Goal: Task Accomplishment & Management: Complete application form

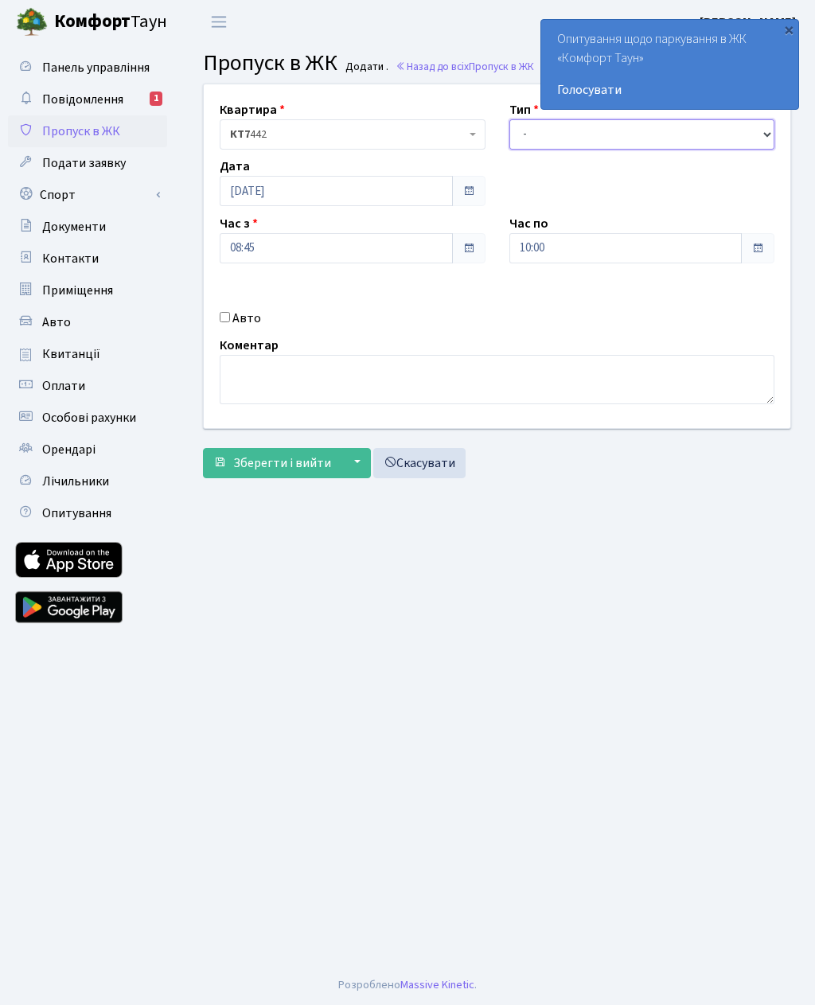
click at [652, 125] on select "- Доставка Таксі Гості Сервіс" at bounding box center [642, 134] width 266 height 30
select select "3"
click at [646, 260] on input "10:00" at bounding box center [625, 248] width 233 height 30
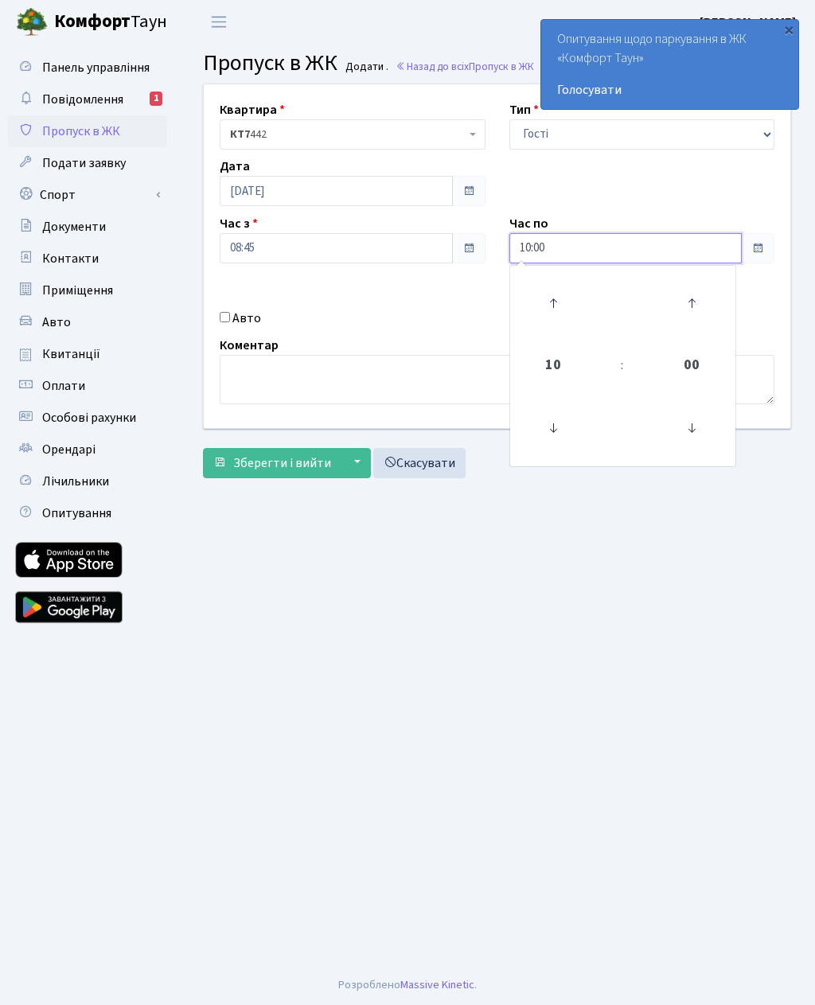
click at [562, 303] on icon at bounding box center [552, 303] width 43 height 43
click at [560, 303] on icon at bounding box center [552, 303] width 43 height 43
click at [555, 301] on icon at bounding box center [552, 303] width 43 height 43
click at [552, 297] on icon at bounding box center [552, 303] width 43 height 43
click at [561, 301] on icon at bounding box center [552, 303] width 43 height 43
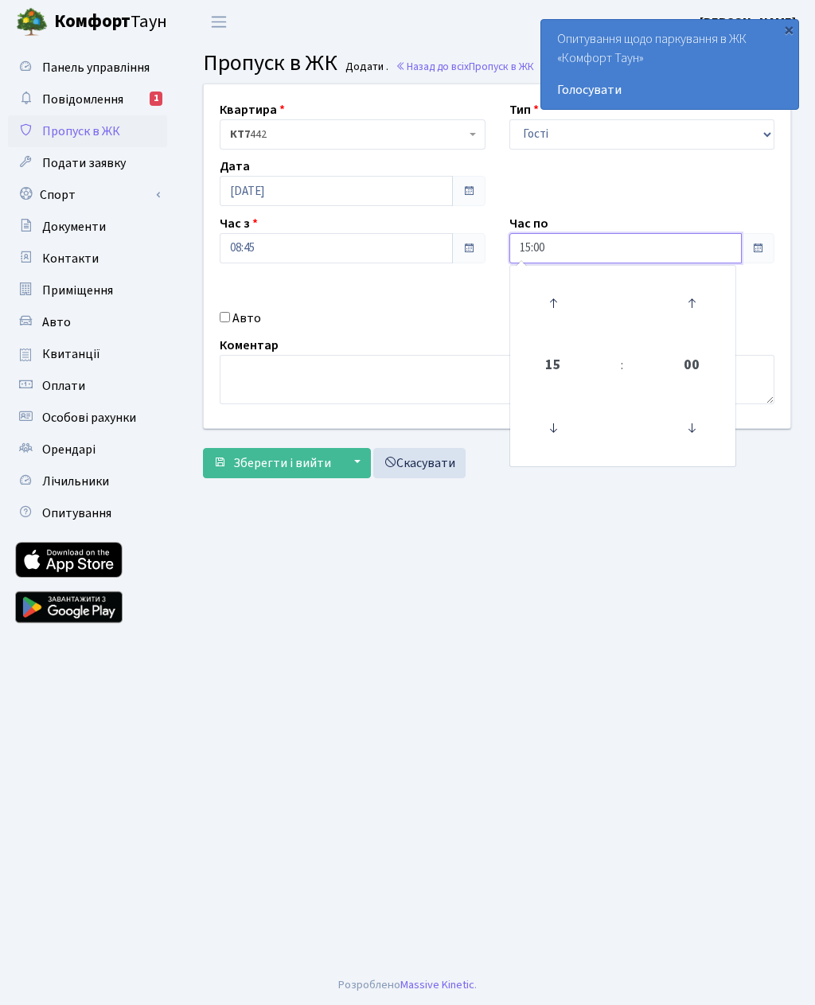
click at [561, 297] on icon at bounding box center [552, 303] width 43 height 43
click at [560, 298] on icon at bounding box center [552, 303] width 43 height 43
click at [565, 294] on icon at bounding box center [552, 303] width 43 height 43
click at [554, 298] on icon at bounding box center [552, 303] width 43 height 43
click at [563, 290] on icon at bounding box center [552, 303] width 43 height 43
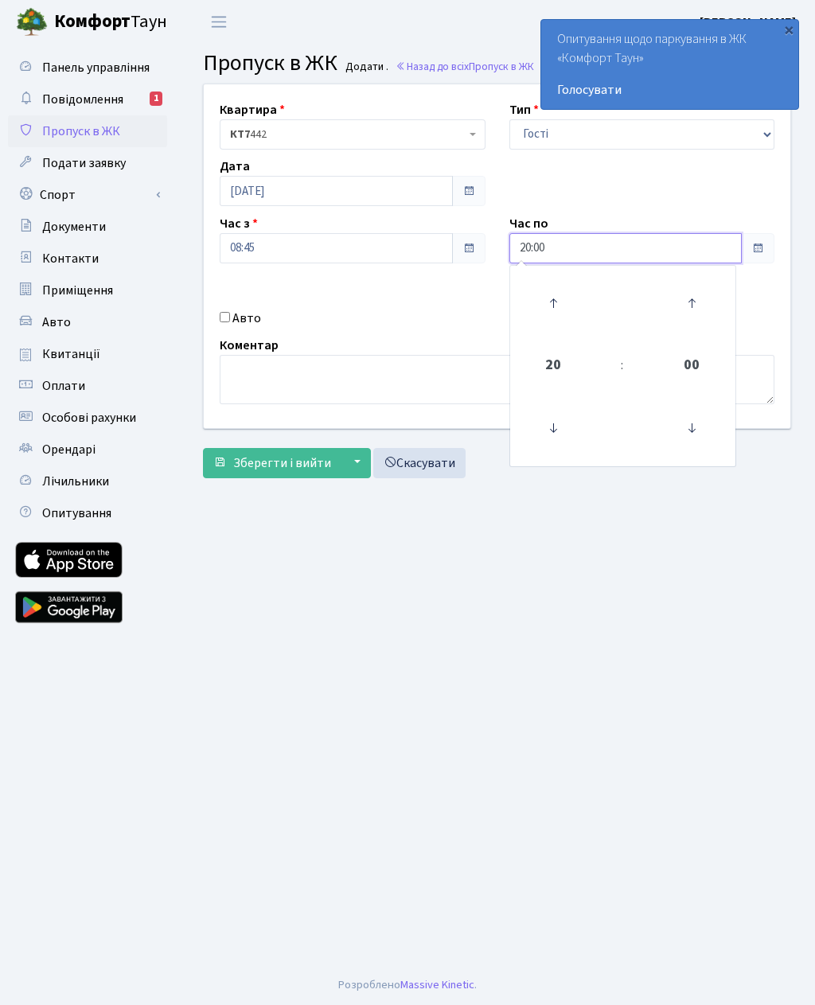
click at [556, 299] on icon at bounding box center [552, 303] width 43 height 43
click at [557, 297] on icon at bounding box center [552, 303] width 43 height 43
click at [566, 289] on icon at bounding box center [552, 303] width 43 height 43
click at [562, 293] on icon at bounding box center [552, 303] width 43 height 43
click at [558, 423] on icon at bounding box center [552, 427] width 43 height 43
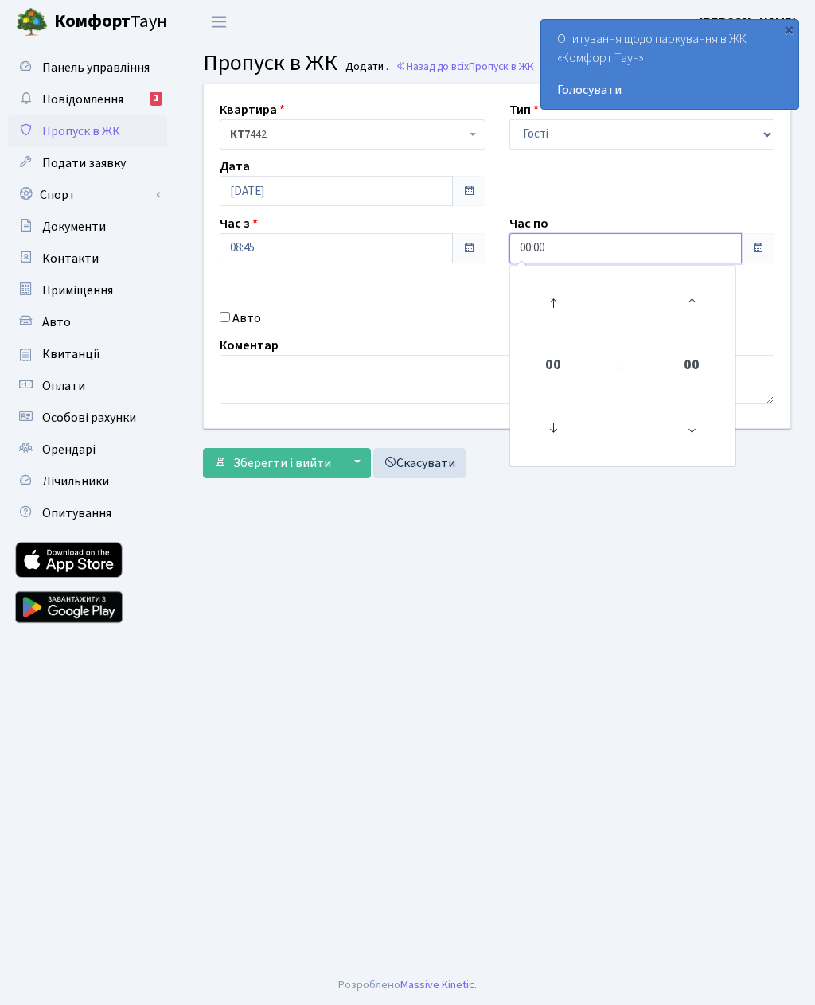
type input "23:00"
click at [212, 322] on div "Авто" at bounding box center [353, 318] width 290 height 19
click at [221, 321] on input "Авто" at bounding box center [225, 317] width 10 height 10
checkbox input "true"
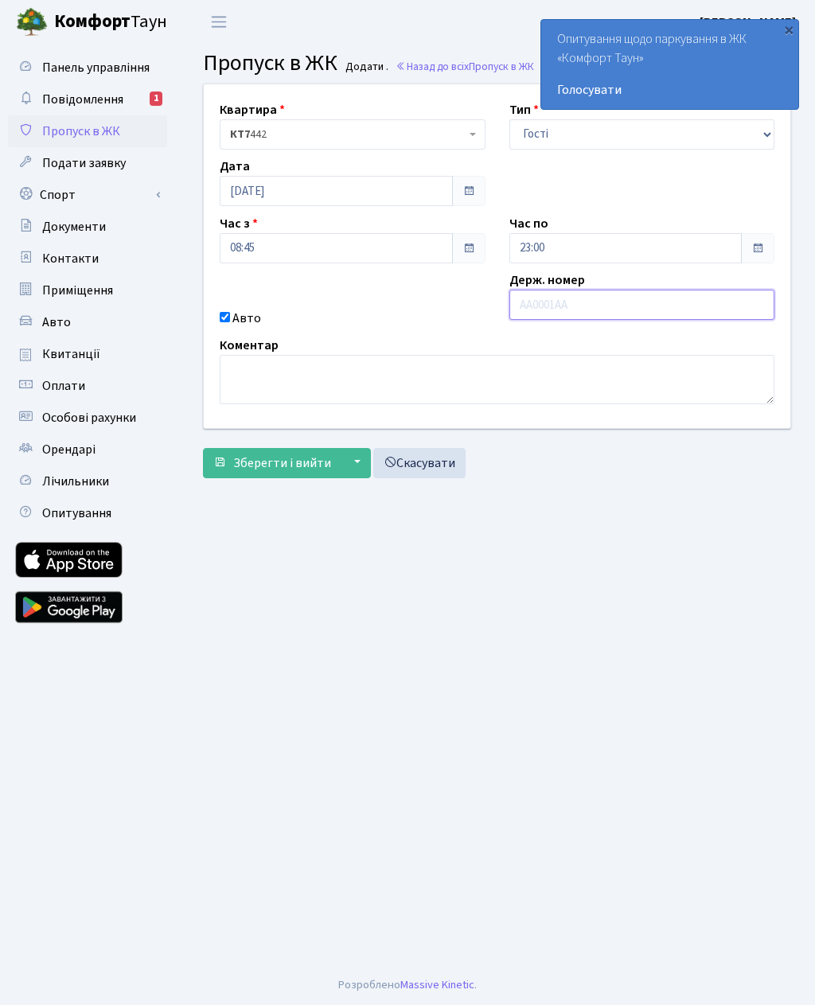
click at [605, 313] on input "text" at bounding box center [642, 305] width 266 height 30
paste input "КА8408HI"
type input "КА8408HI"
click at [301, 459] on span "Зберегти і вийти" at bounding box center [282, 462] width 98 height 17
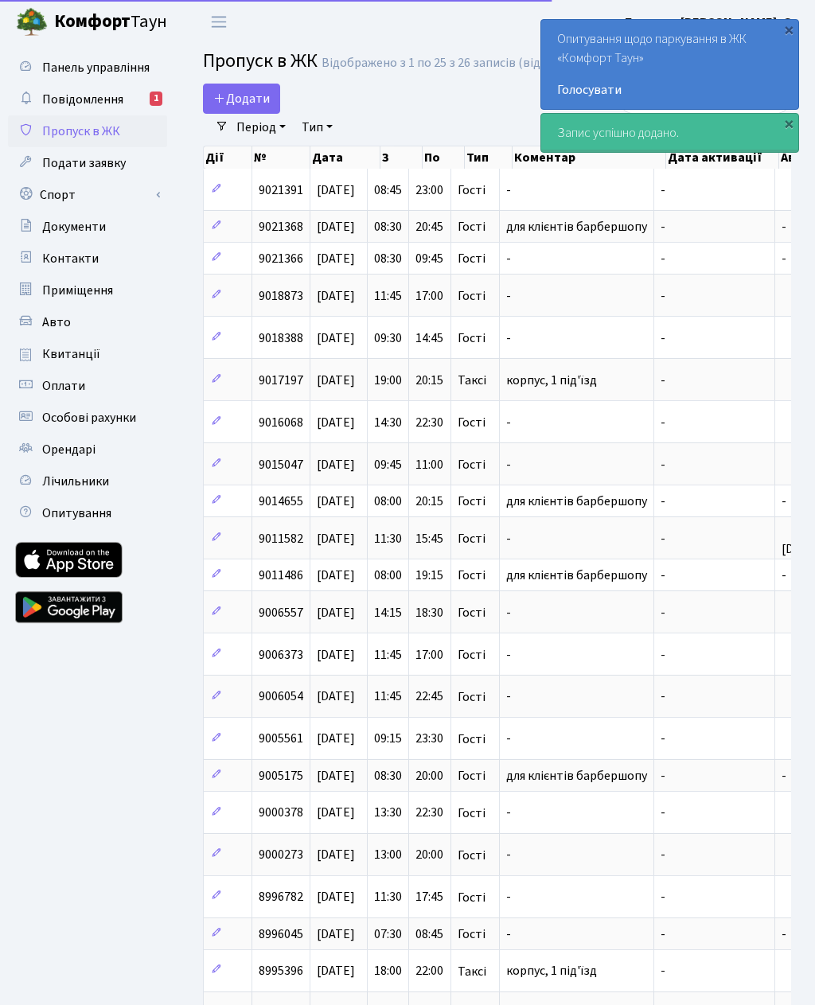
select select "25"
